Goal: Check status

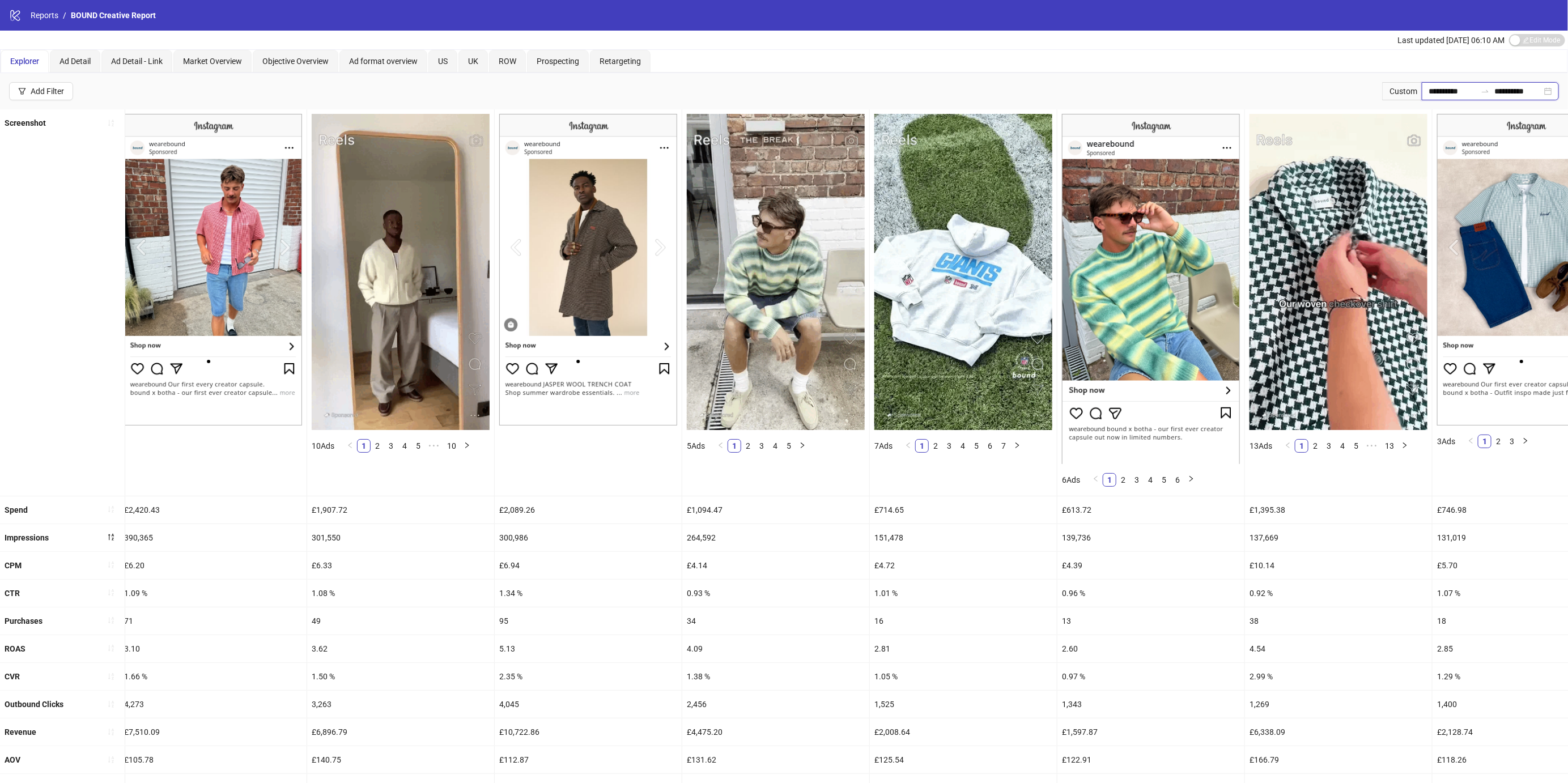
click at [1438, 93] on input "**********" at bounding box center [1452, 91] width 48 height 12
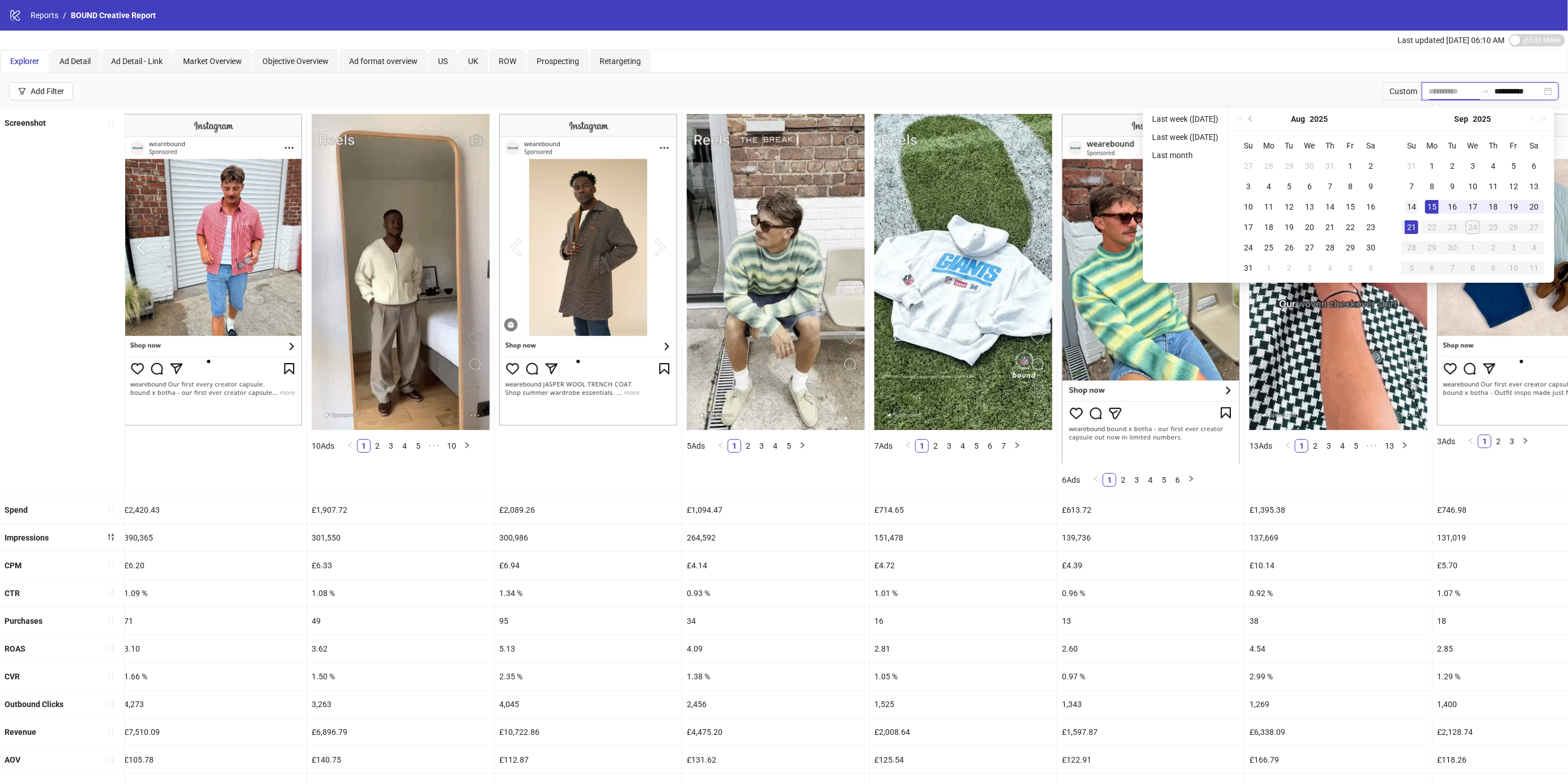
type input "**********"
click at [1418, 207] on div "14" at bounding box center [1412, 207] width 14 height 14
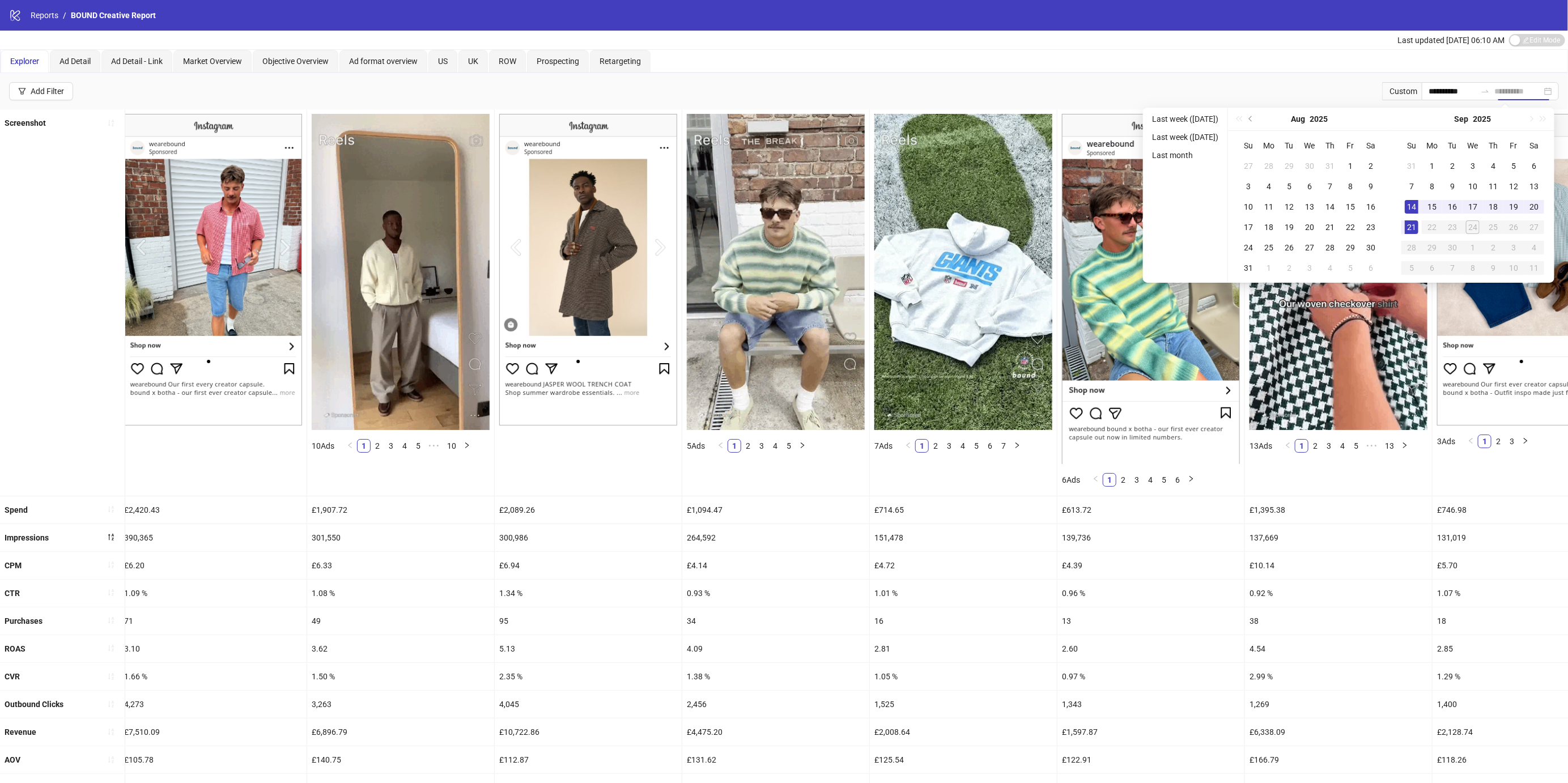
click at [1418, 231] on div "21" at bounding box center [1412, 227] width 14 height 14
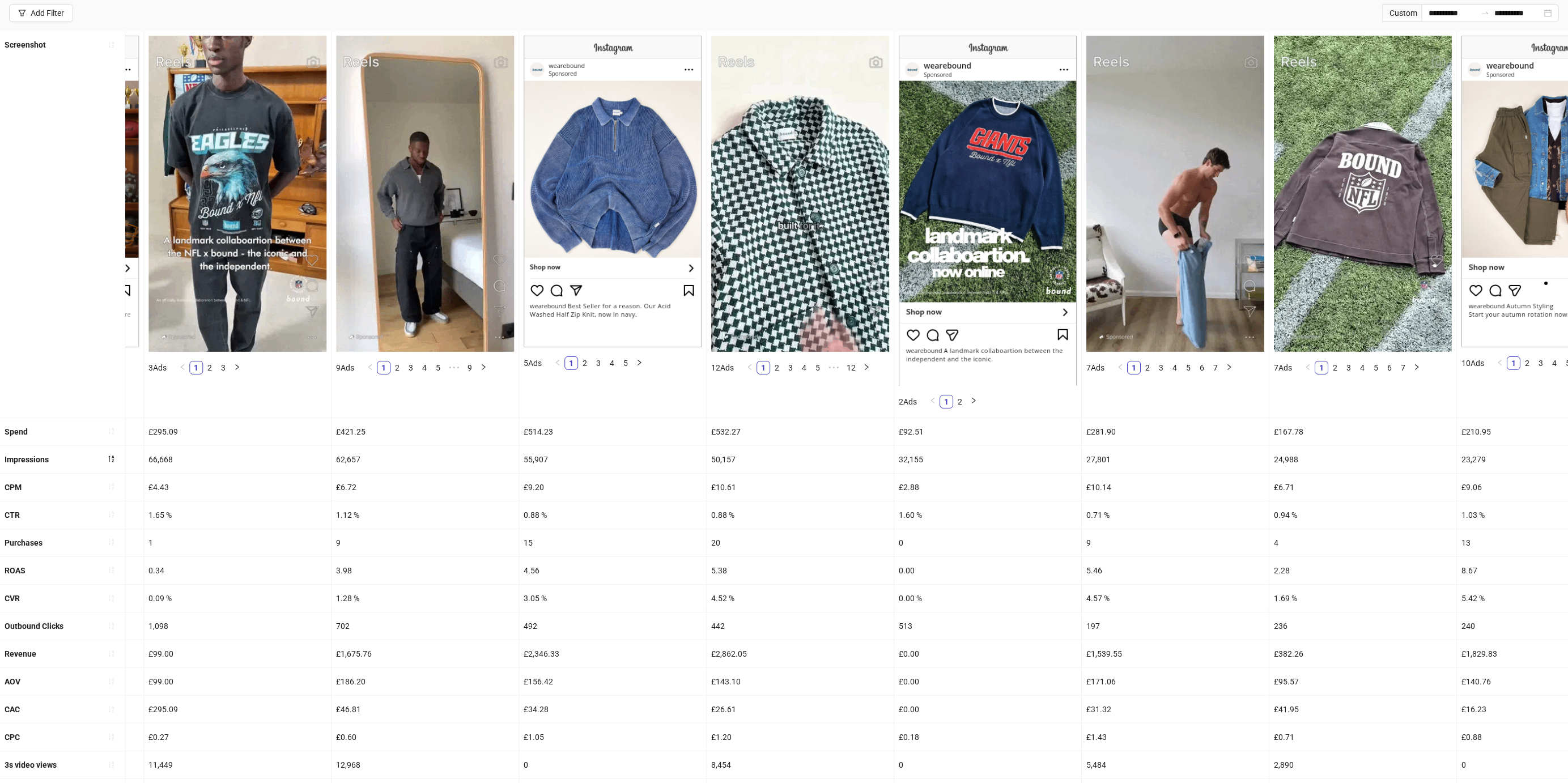
scroll to position [129, 0]
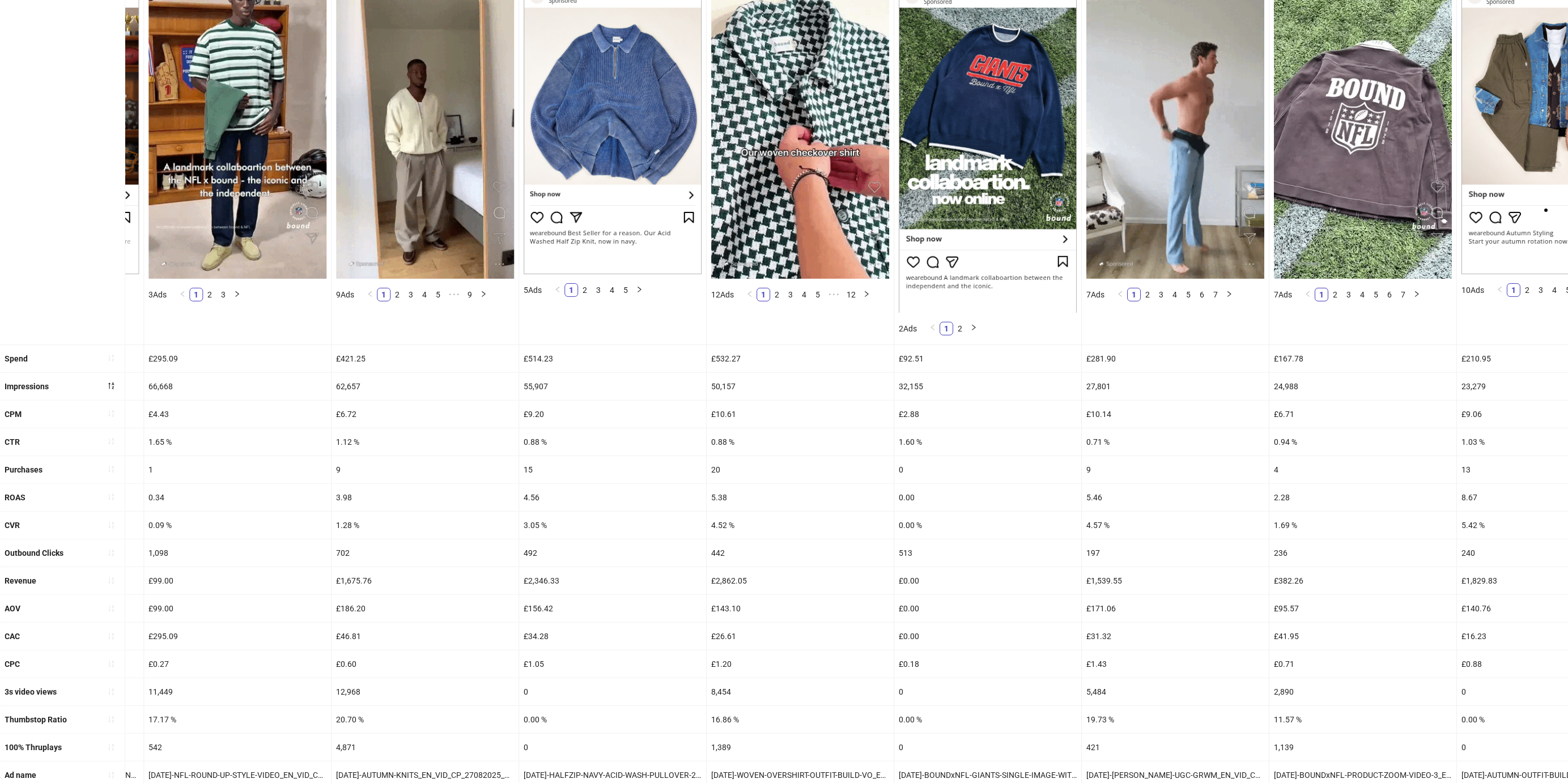
drag, startPoint x: 376, startPoint y: 625, endPoint x: 335, endPoint y: 618, distance: 41.6
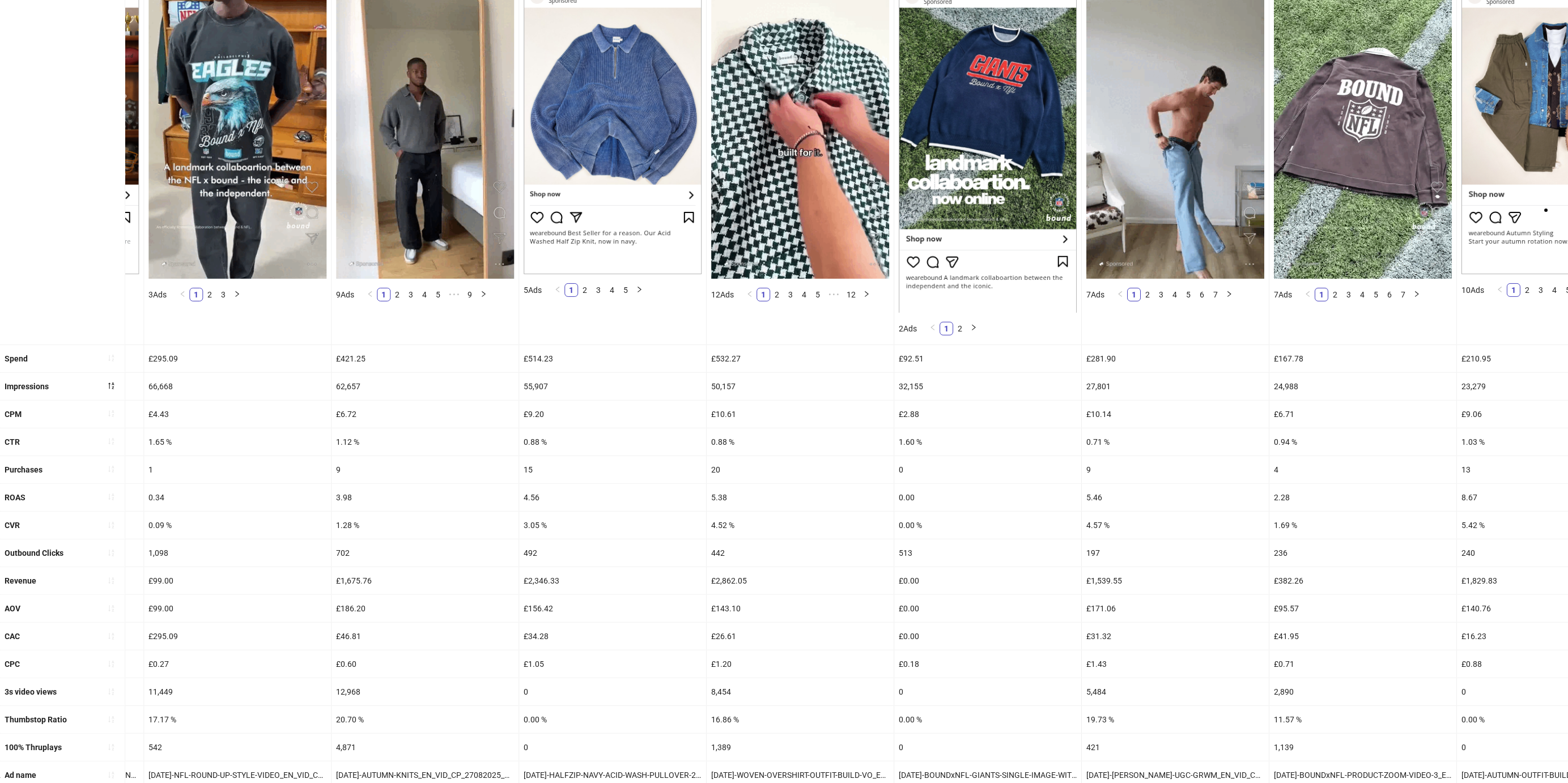
click at [335, 618] on ul "Screenshot 7 Ads 1 2 3 4 5 6 7 3 Ads 1 2 3 9 Ads 1 2 3 4 5 ••• 9 5 Ads 1 2 3 4 …" at bounding box center [784, 373] width 1568 height 831
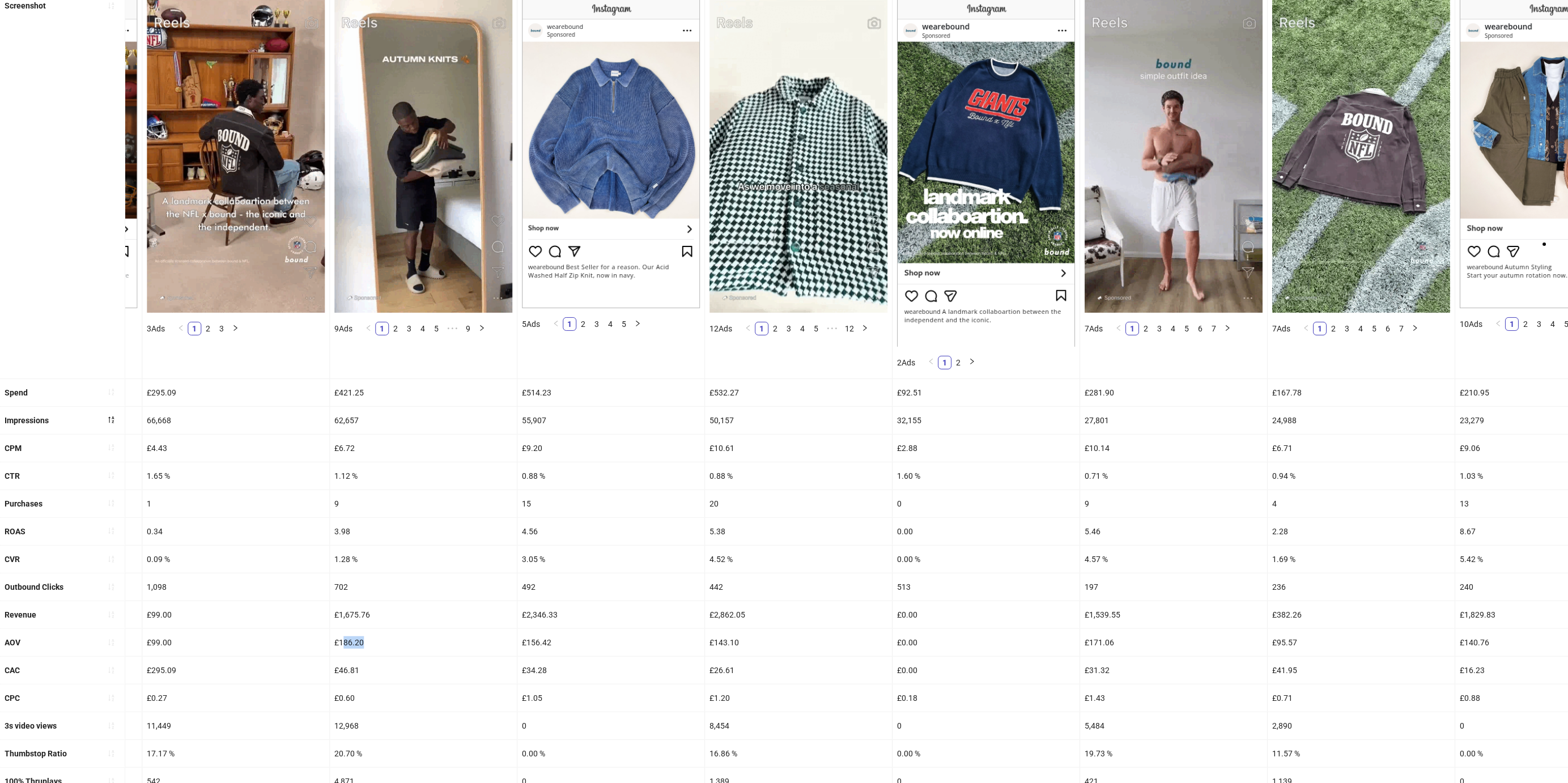
scroll to position [127, 0]
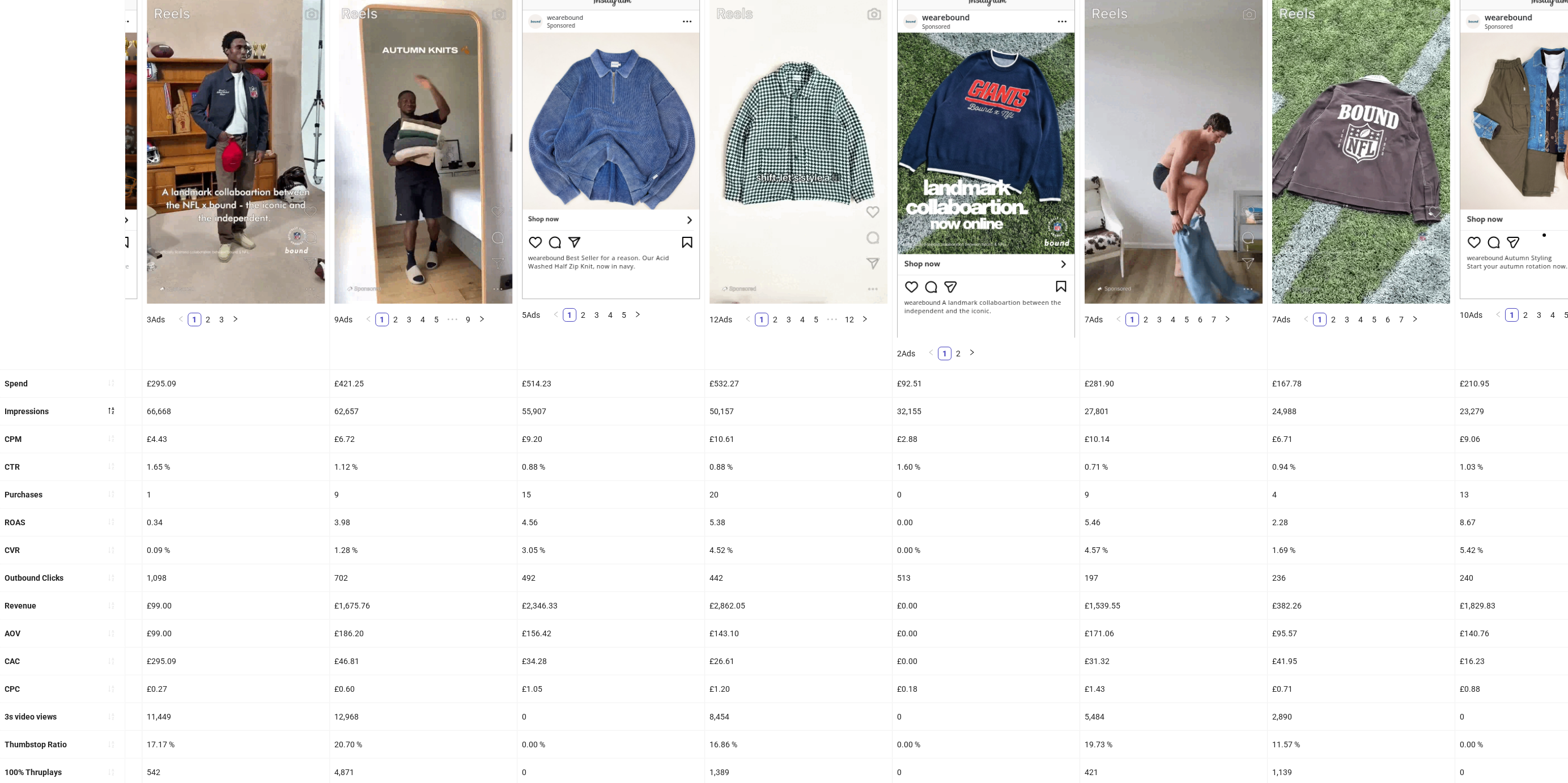
drag, startPoint x: 362, startPoint y: 654, endPoint x: 339, endPoint y: 638, distance: 28.0
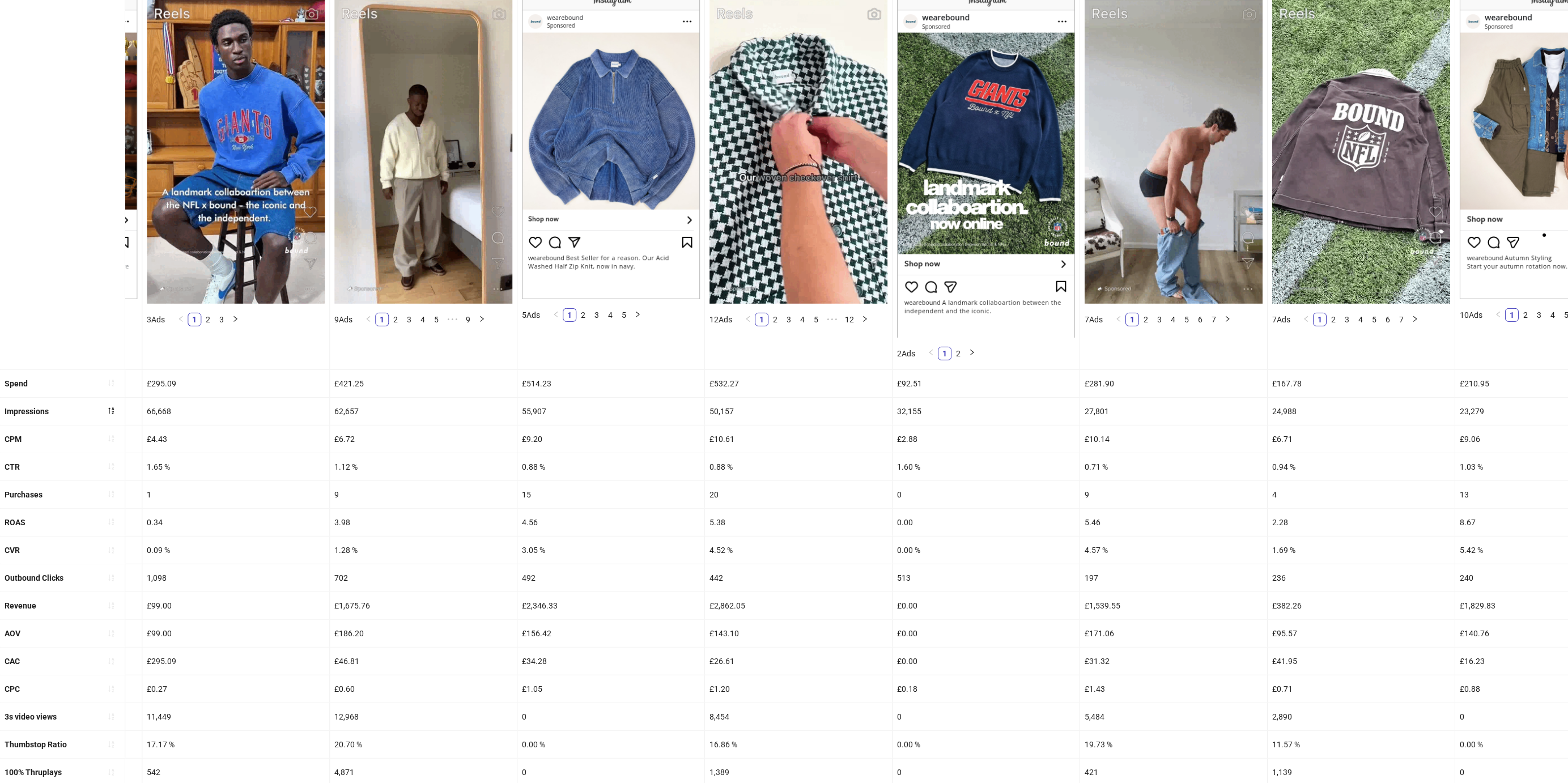
click at [339, 638] on div "£186.20" at bounding box center [423, 633] width 187 height 27
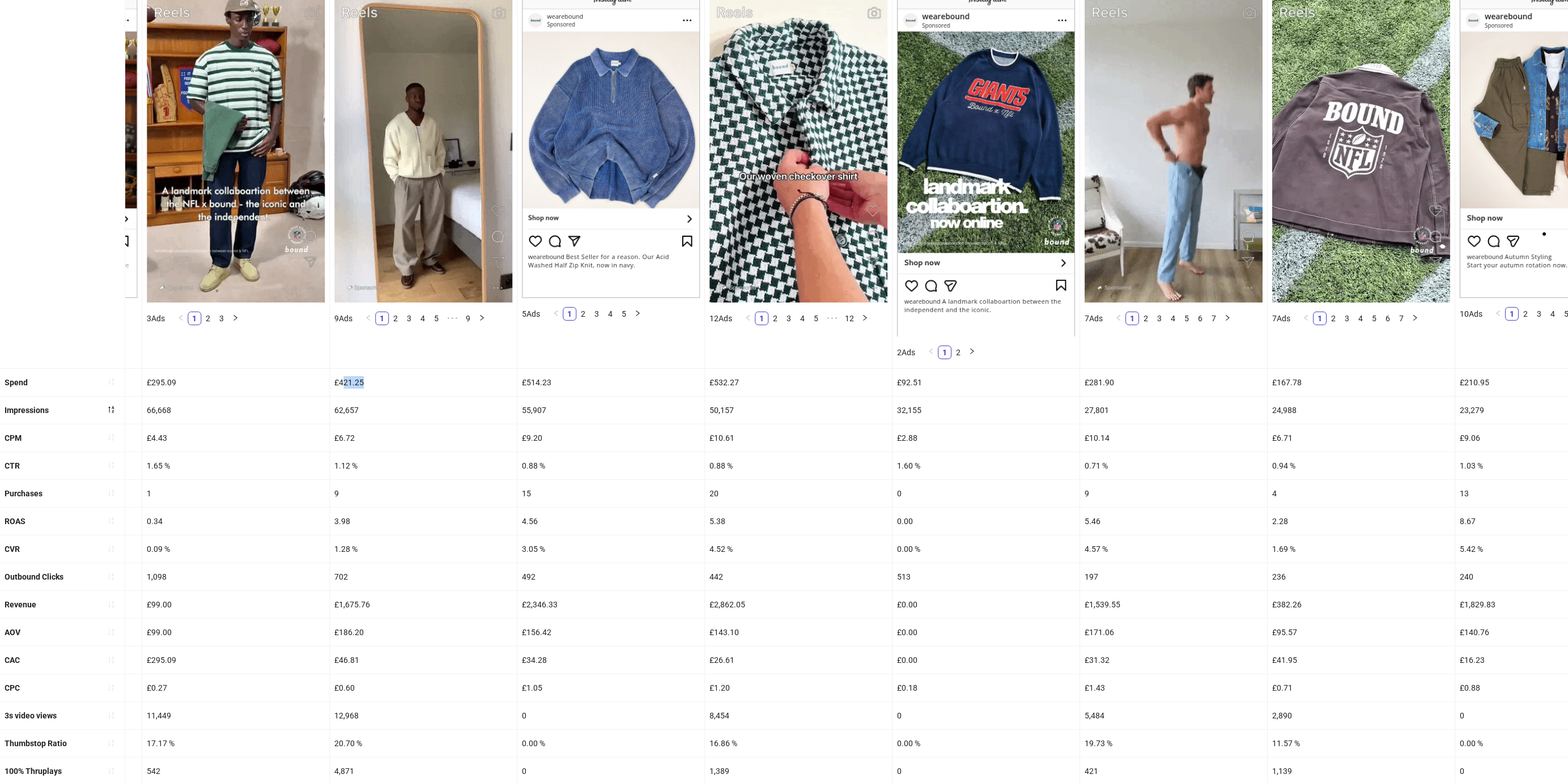
drag, startPoint x: 373, startPoint y: 379, endPoint x: 342, endPoint y: 375, distance: 31.3
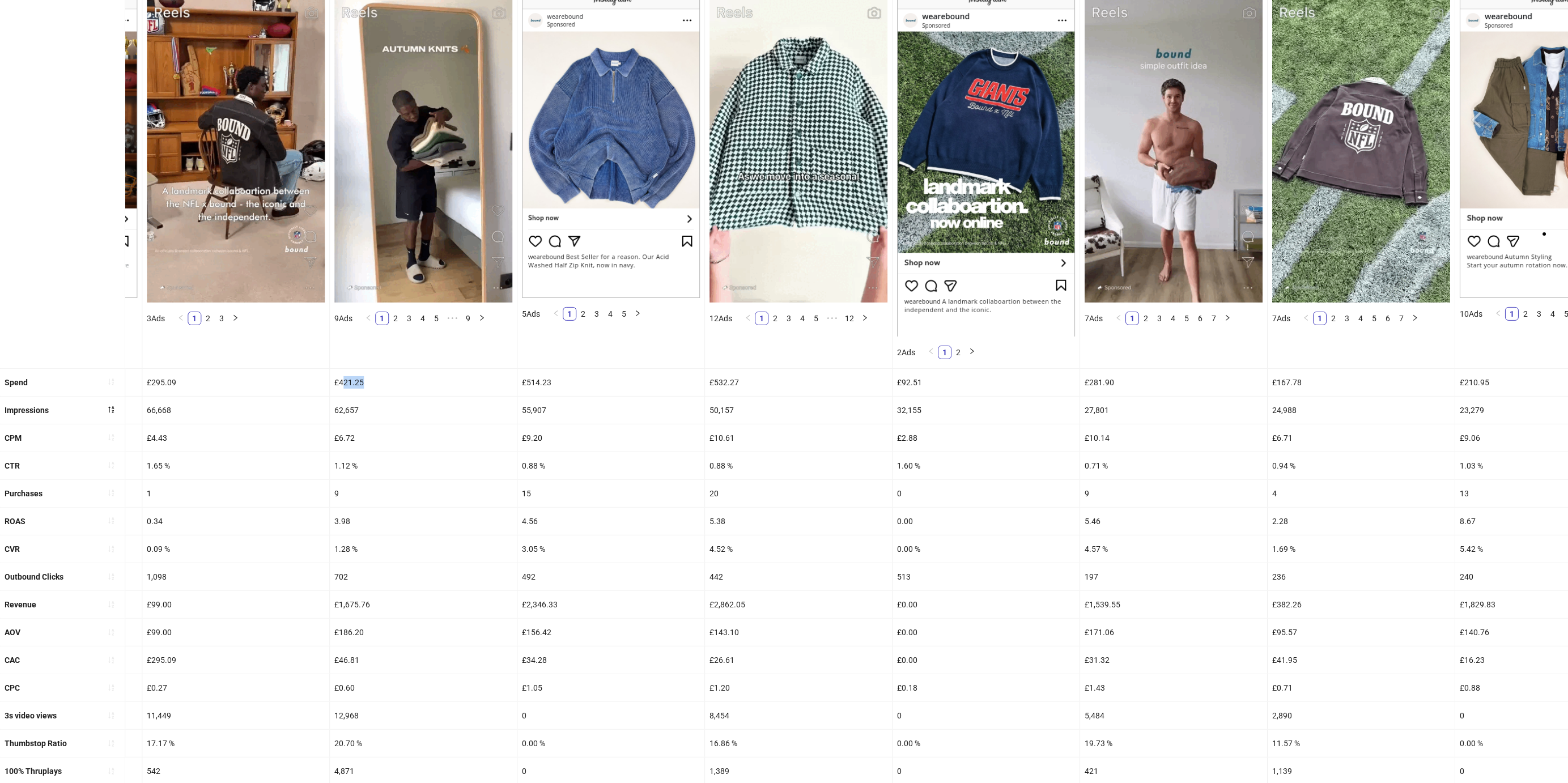
click at [342, 375] on div "£421.25" at bounding box center [423, 383] width 187 height 27
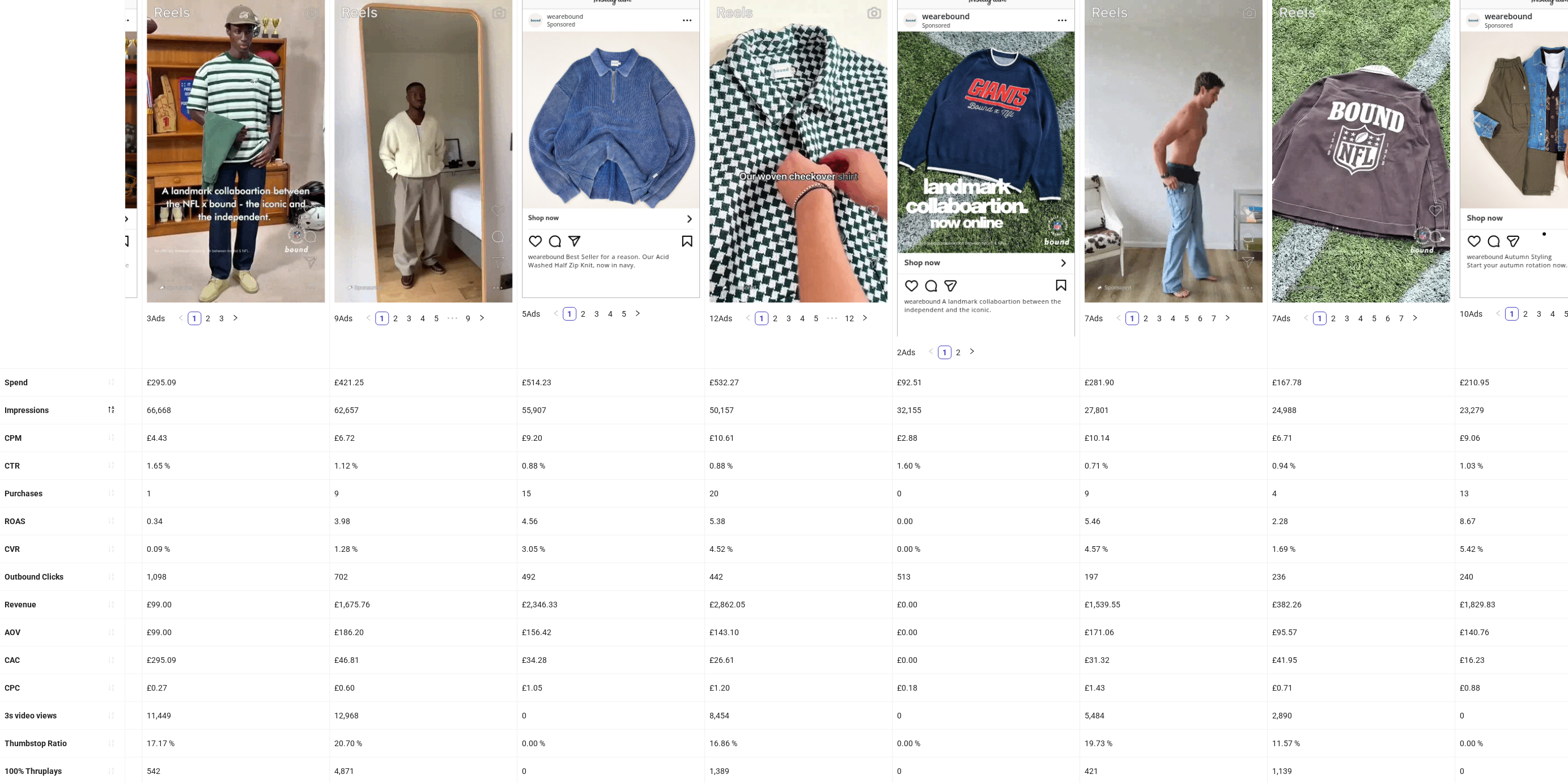
click at [342, 375] on div "£421.25" at bounding box center [423, 383] width 187 height 27
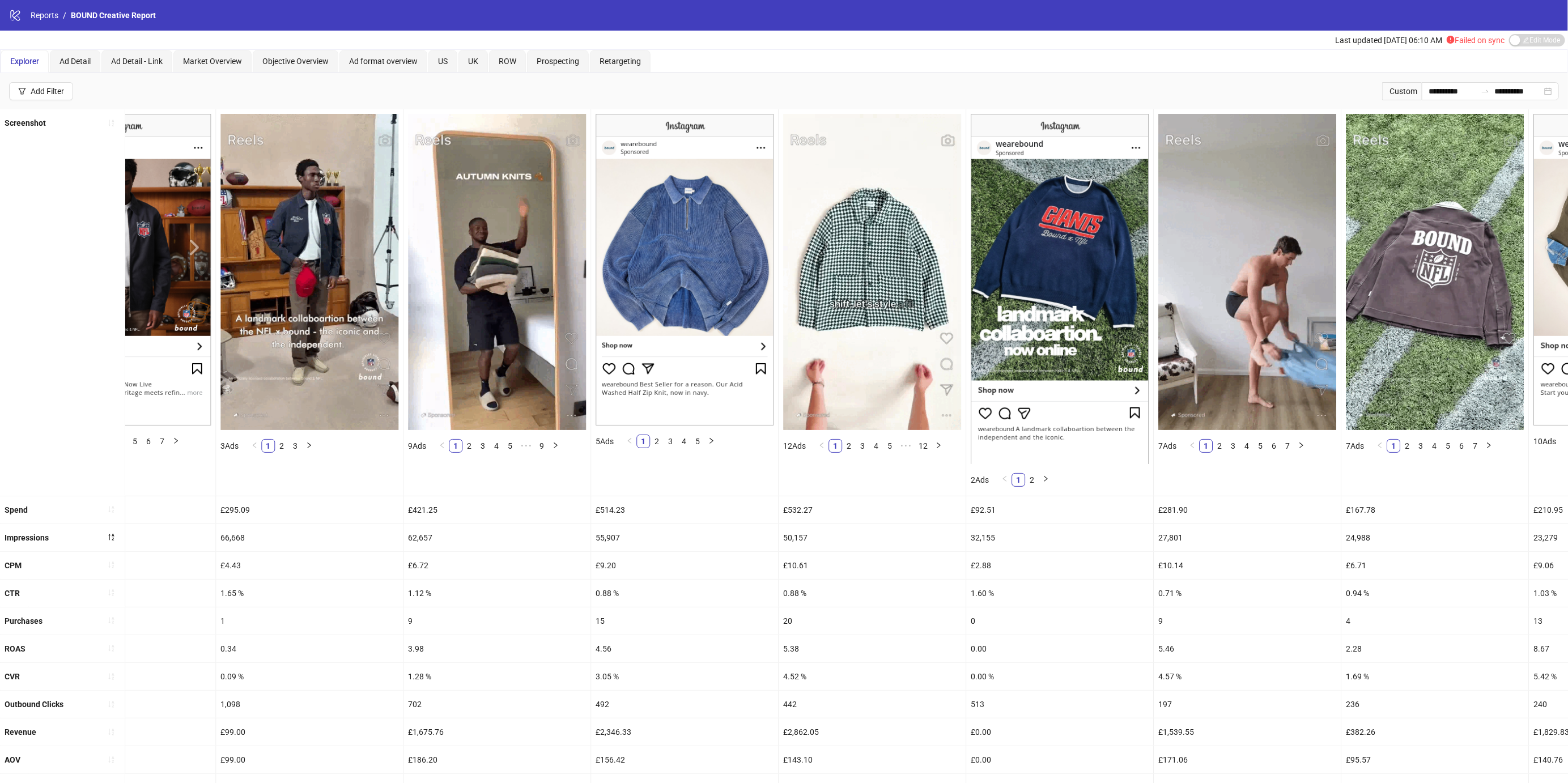
scroll to position [0, 1769]
